Goal: Check status: Check status

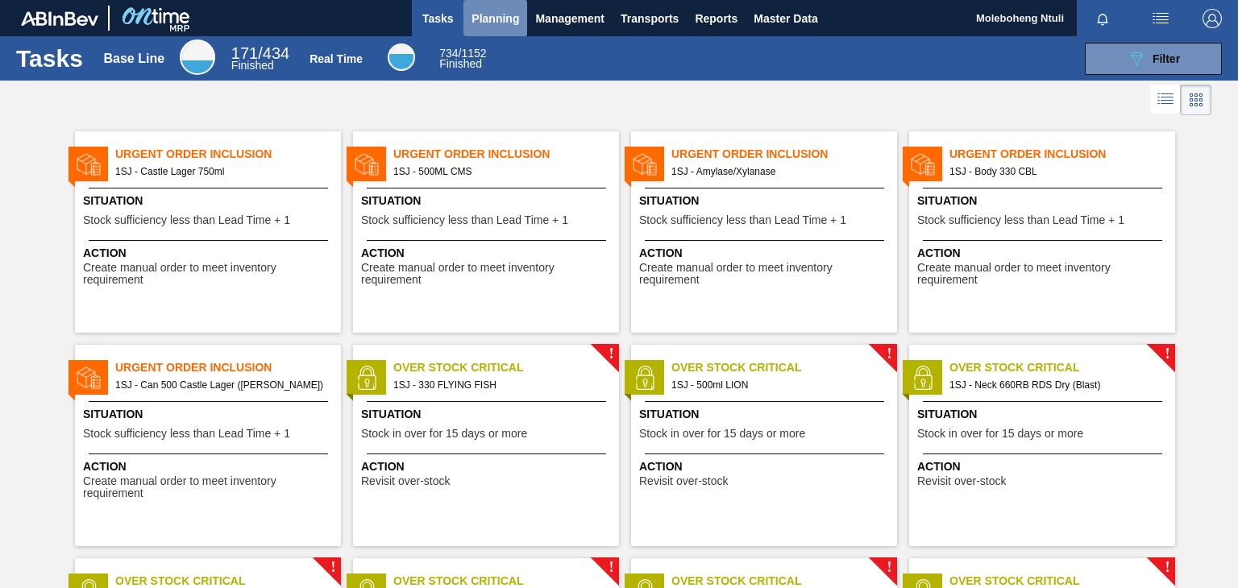
click at [508, 15] on span "Planning" at bounding box center [496, 18] width 48 height 19
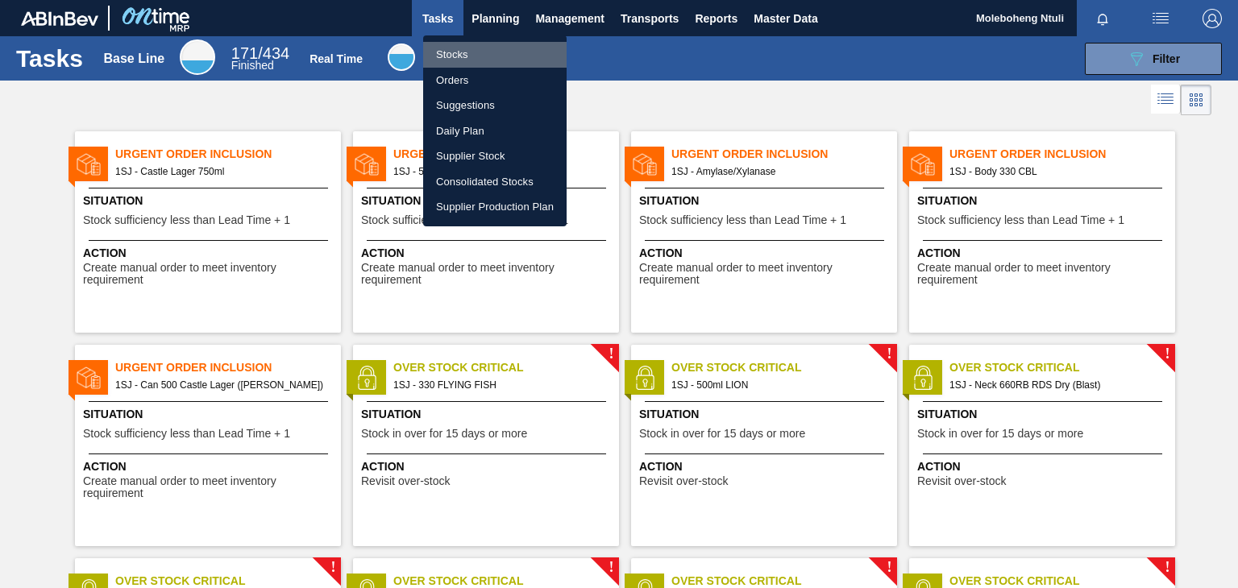
click at [461, 54] on li "Stocks" at bounding box center [494, 55] width 143 height 26
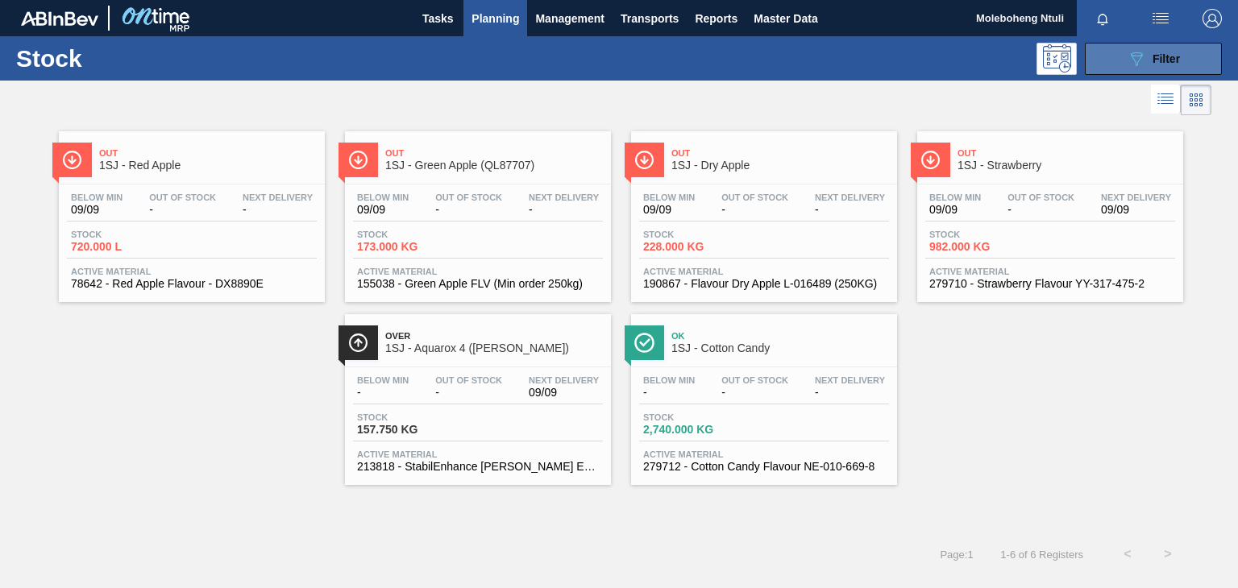
click at [1138, 63] on icon "089F7B8B-B2A5-4AFE-B5C0-19BA573D28AC" at bounding box center [1136, 58] width 19 height 19
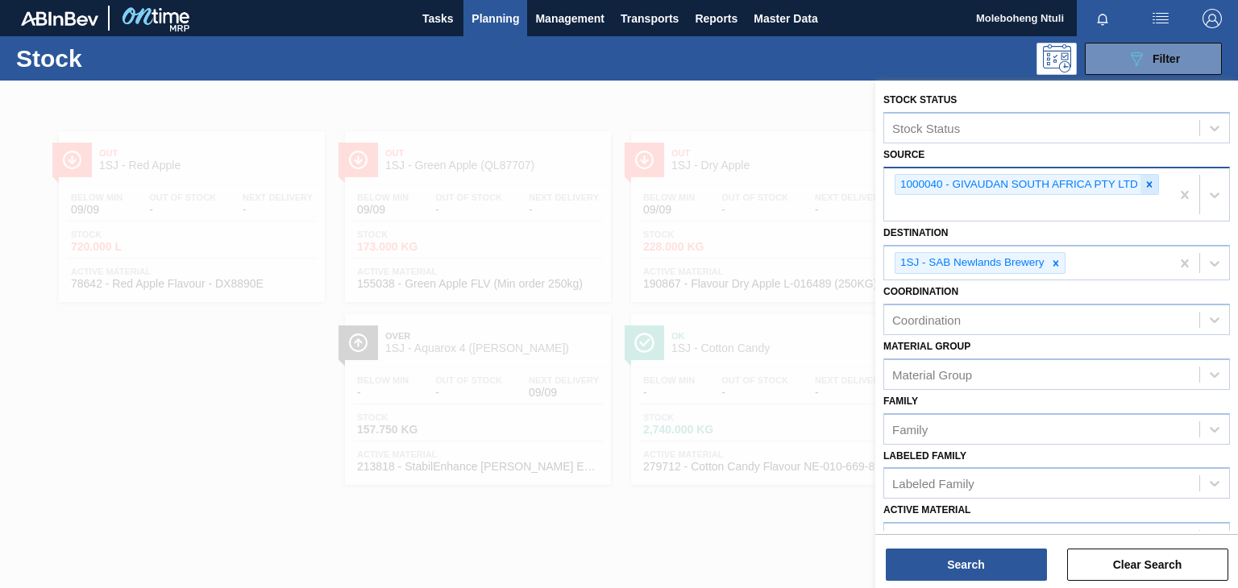
click at [1152, 186] on icon at bounding box center [1149, 184] width 11 height 11
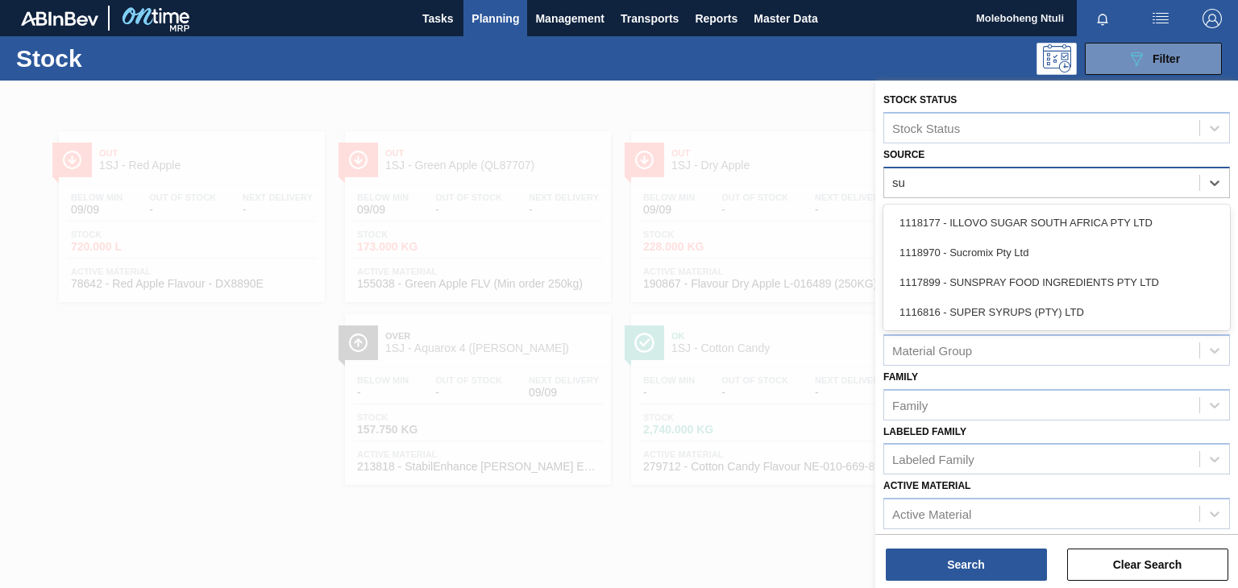
type input "sup"
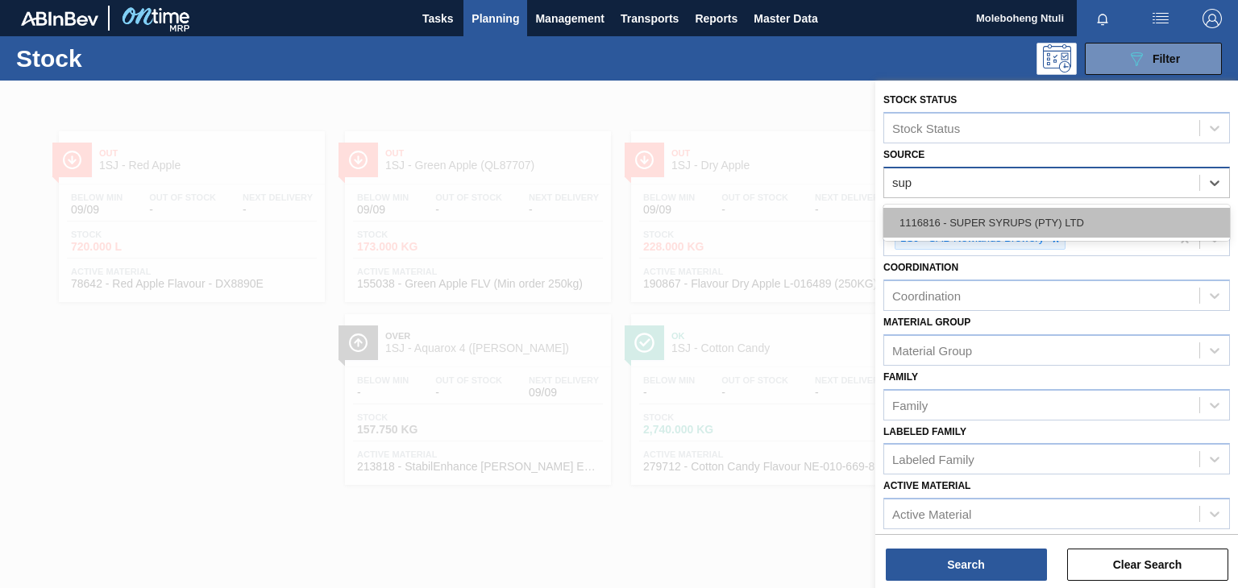
click at [1004, 227] on div "1116816 - SUPER SYRUPS (PTY) LTD" at bounding box center [1056, 223] width 347 height 30
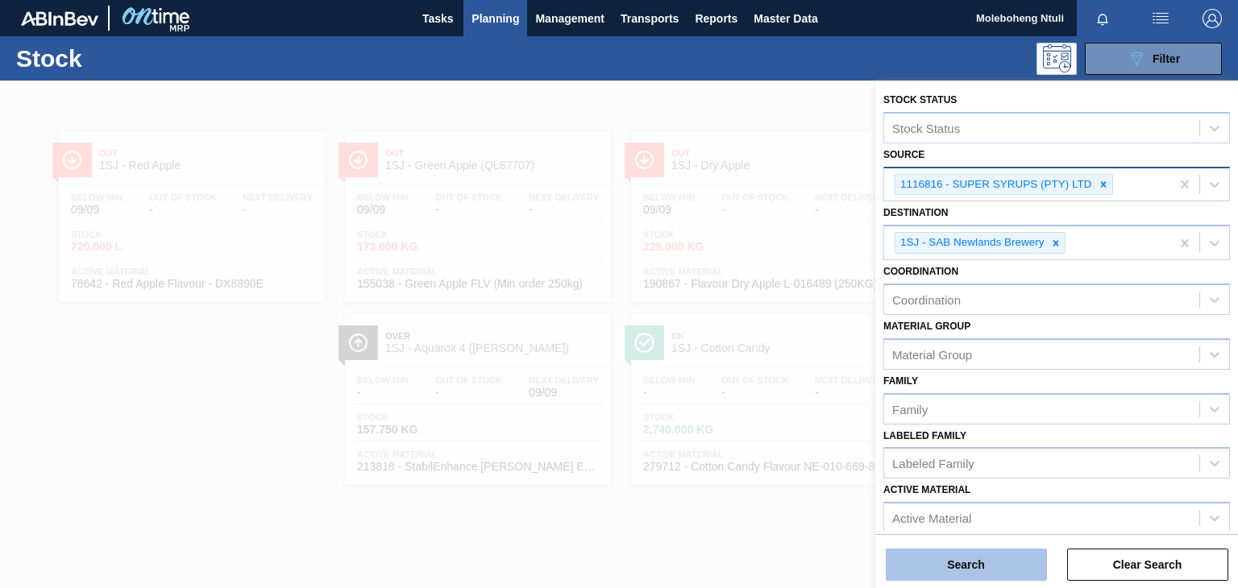
click at [977, 570] on button "Search" at bounding box center [966, 565] width 161 height 32
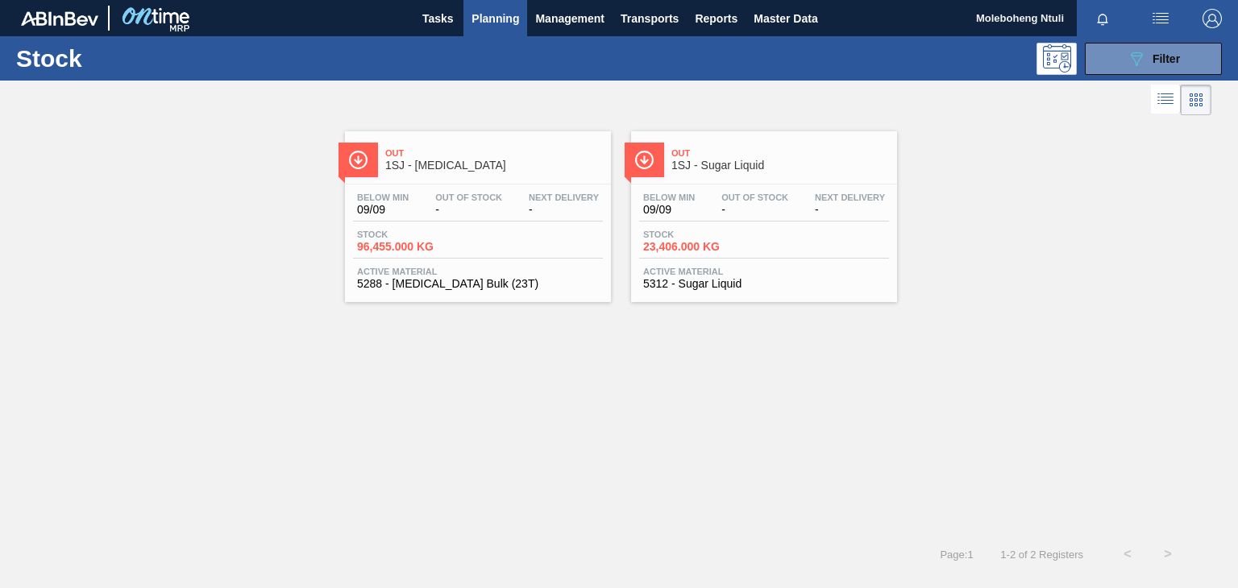
click at [798, 177] on div "Out 1SJ - Sugar Liquid" at bounding box center [780, 160] width 218 height 36
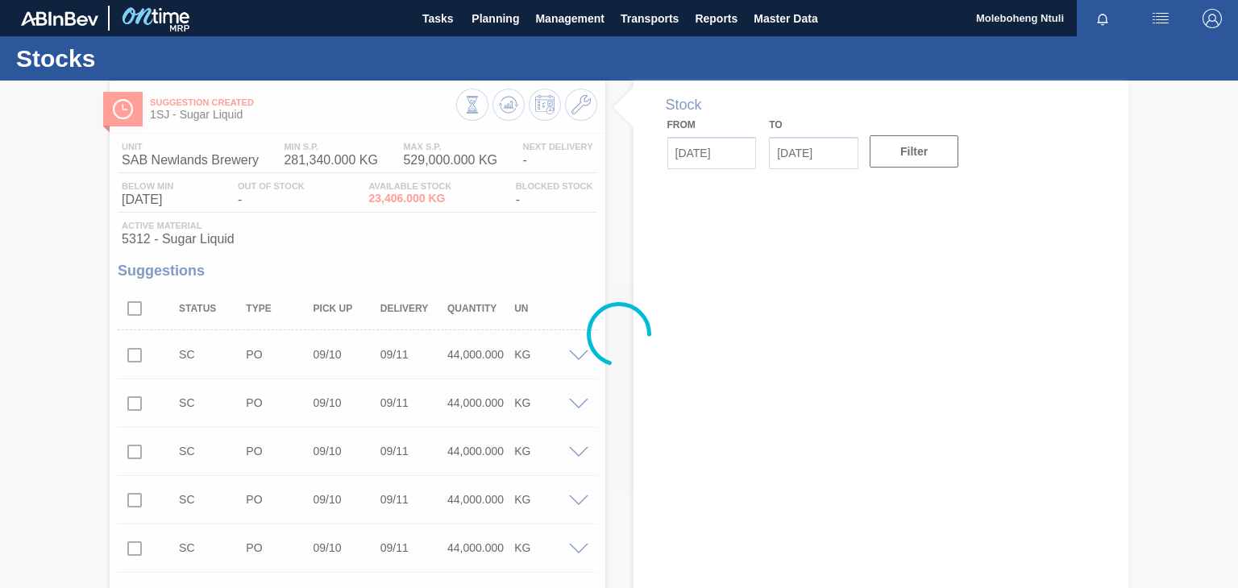
type input "[DATE]"
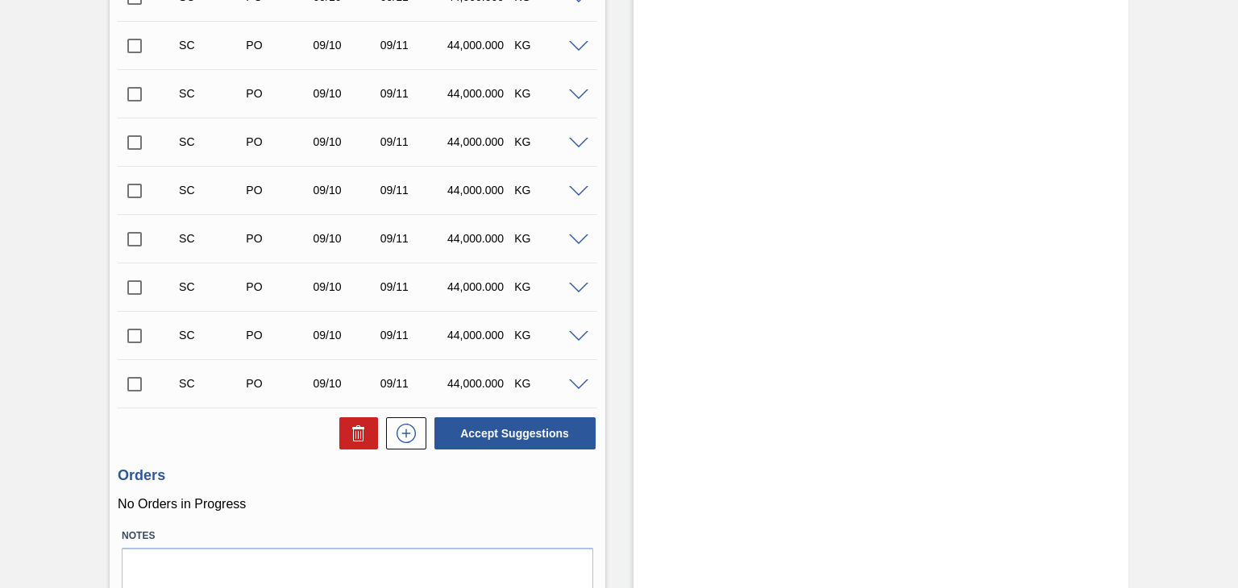
scroll to position [572, 0]
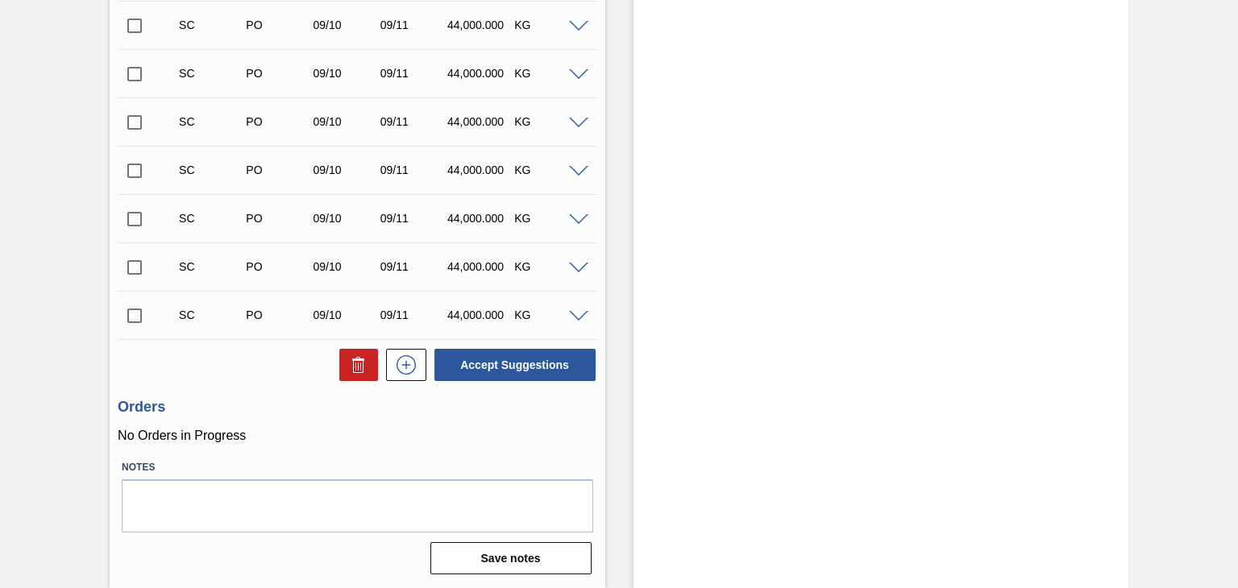
click at [129, 320] on input "checkbox" at bounding box center [135, 316] width 34 height 34
click at [540, 368] on button "Accept Suggestions" at bounding box center [514, 365] width 161 height 32
checkbox input "false"
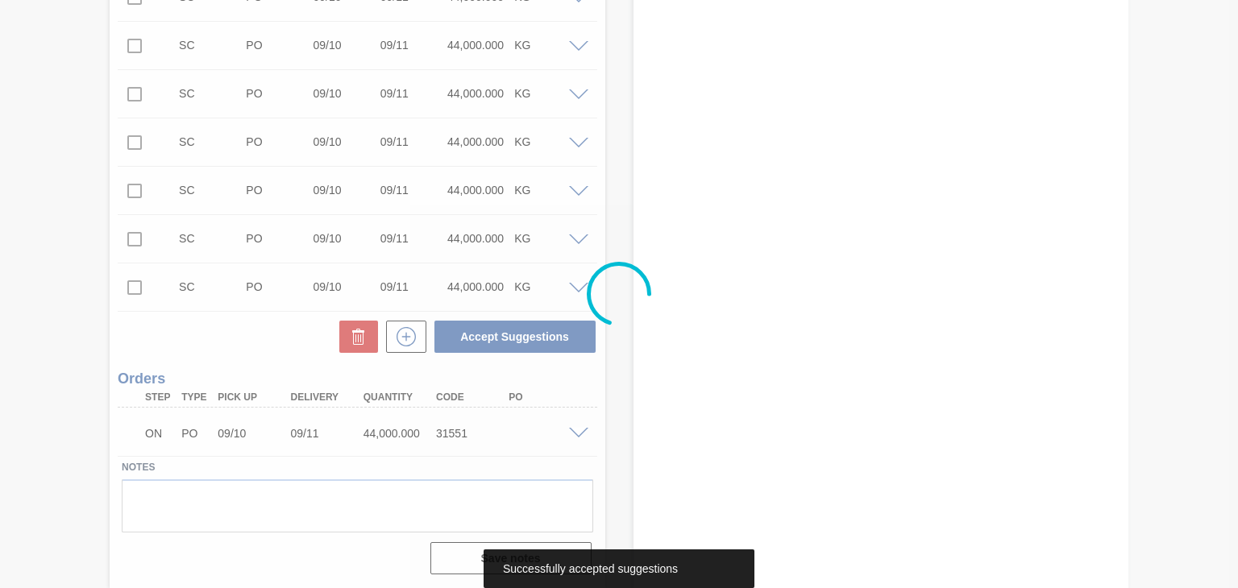
scroll to position [551, 0]
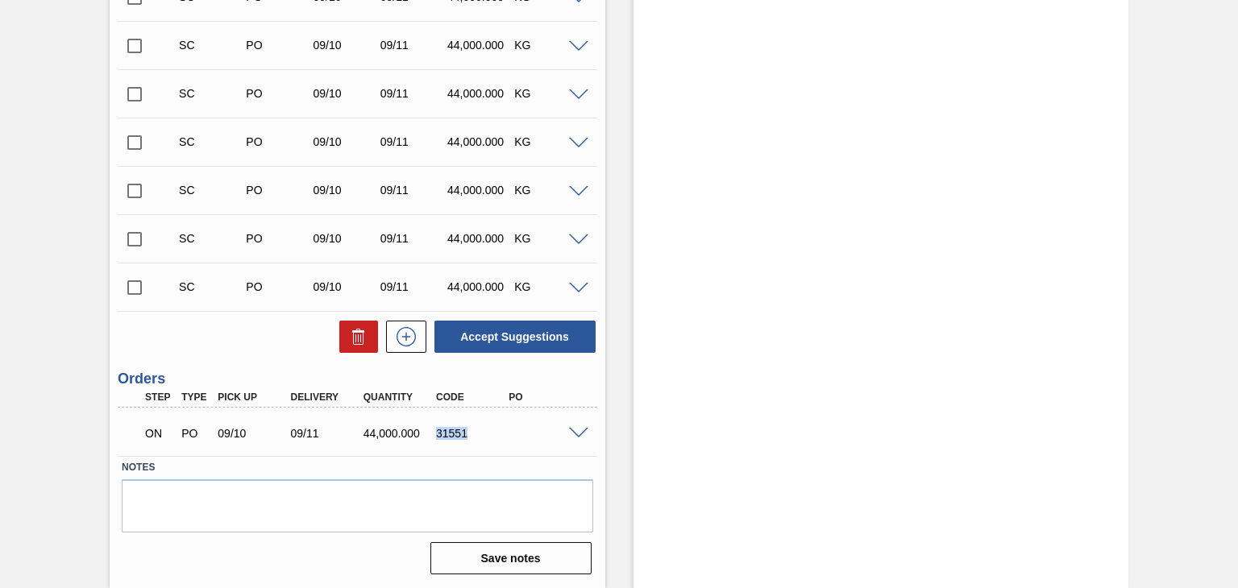
drag, startPoint x: 435, startPoint y: 433, endPoint x: 501, endPoint y: 434, distance: 65.3
click at [501, 434] on div "31551" at bounding box center [472, 433] width 80 height 13
copy div "31551"
